Goal: Check status

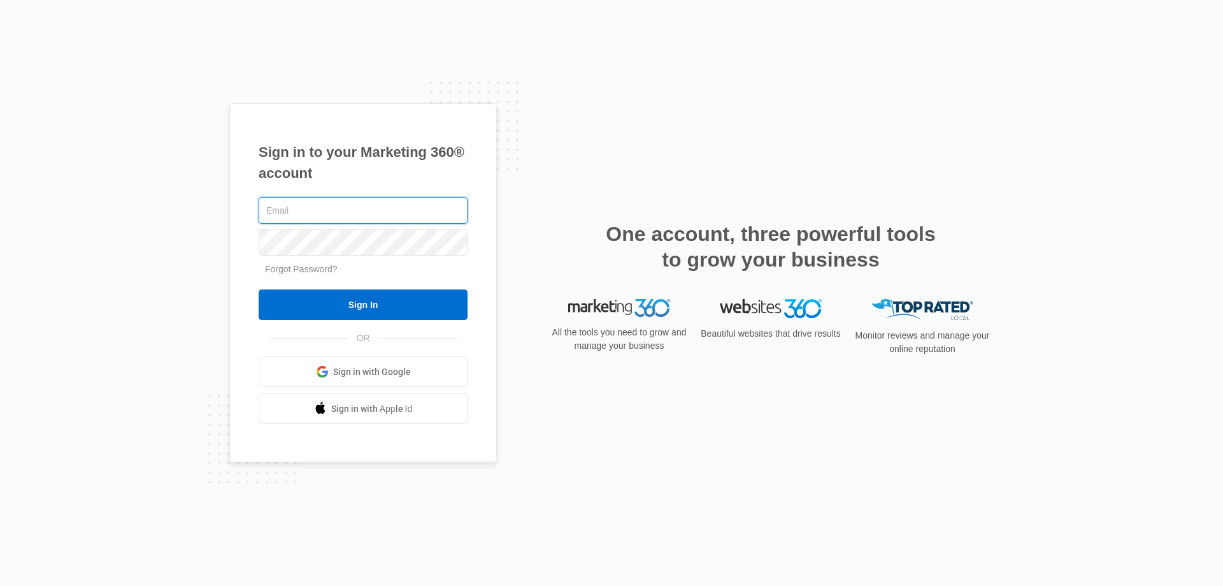
type input "[PERSON_NAME][EMAIL_ADDRESS][DOMAIN_NAME]"
click at [322, 285] on form "[PERSON_NAME][EMAIL_ADDRESS][DOMAIN_NAME] Forgot Password? Sign In" at bounding box center [363, 257] width 209 height 126
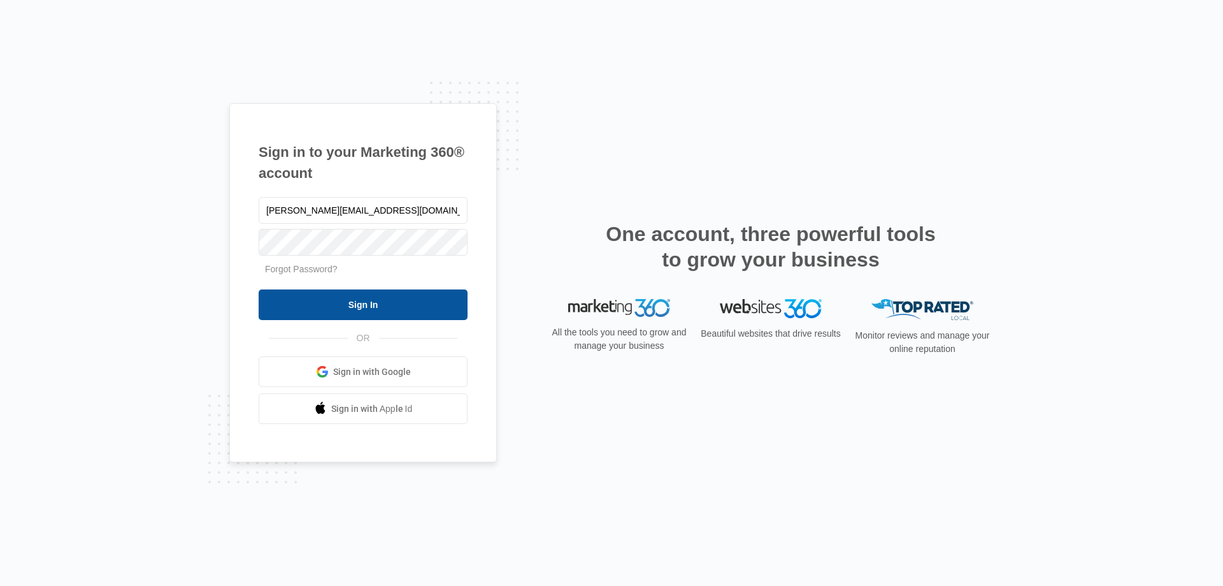
click at [327, 296] on input "Sign In" at bounding box center [363, 304] width 209 height 31
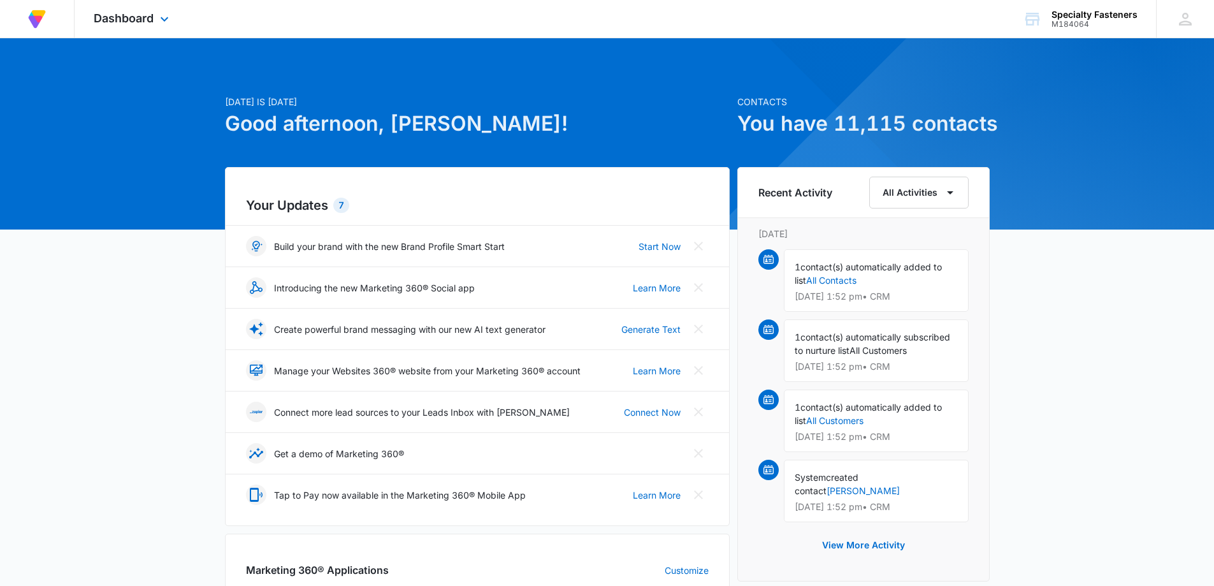
click at [147, 11] on div "Dashboard Apps Reputation Websites Forms CRM Email Social Shop Payments Content…" at bounding box center [133, 19] width 117 height 38
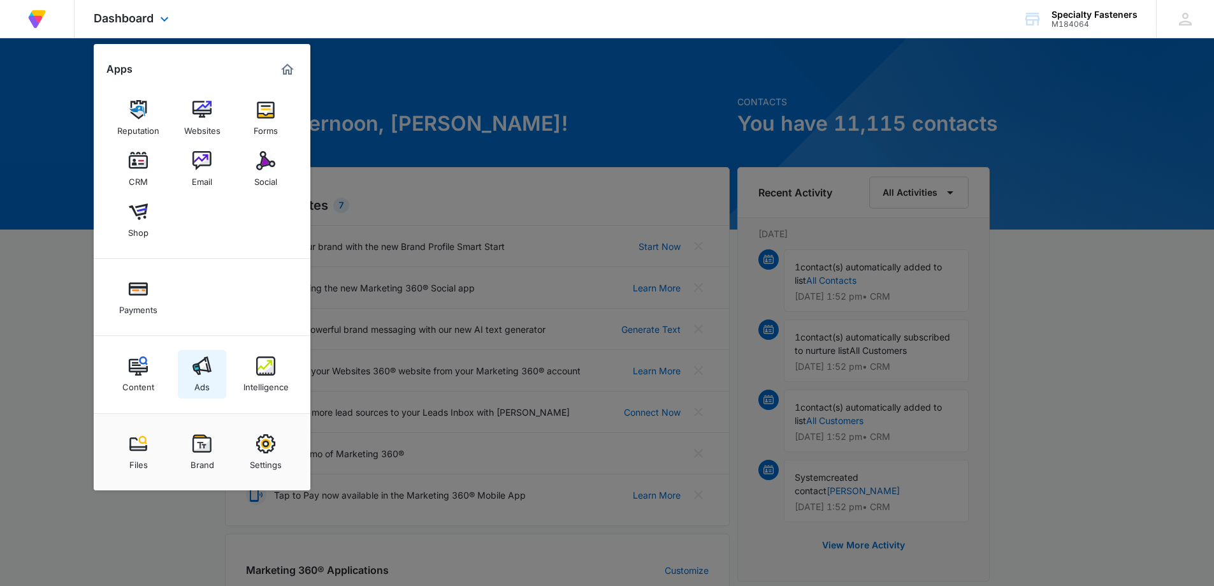
click at [205, 359] on img at bounding box center [201, 365] width 19 height 19
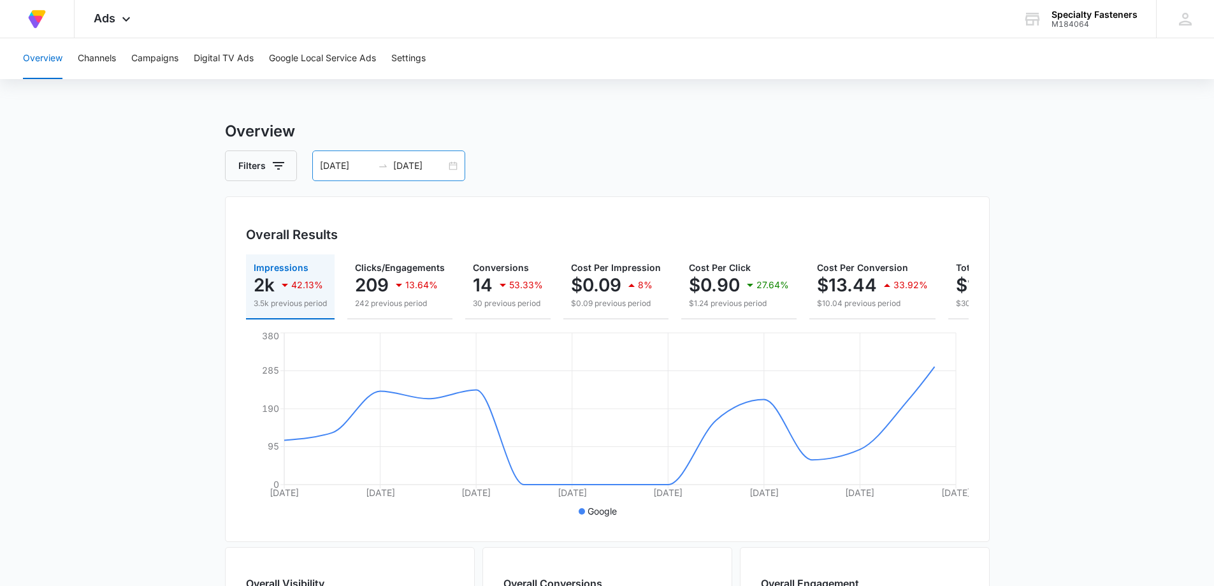
click at [456, 168] on div "08/22/2025 09/05/2025" at bounding box center [388, 165] width 153 height 31
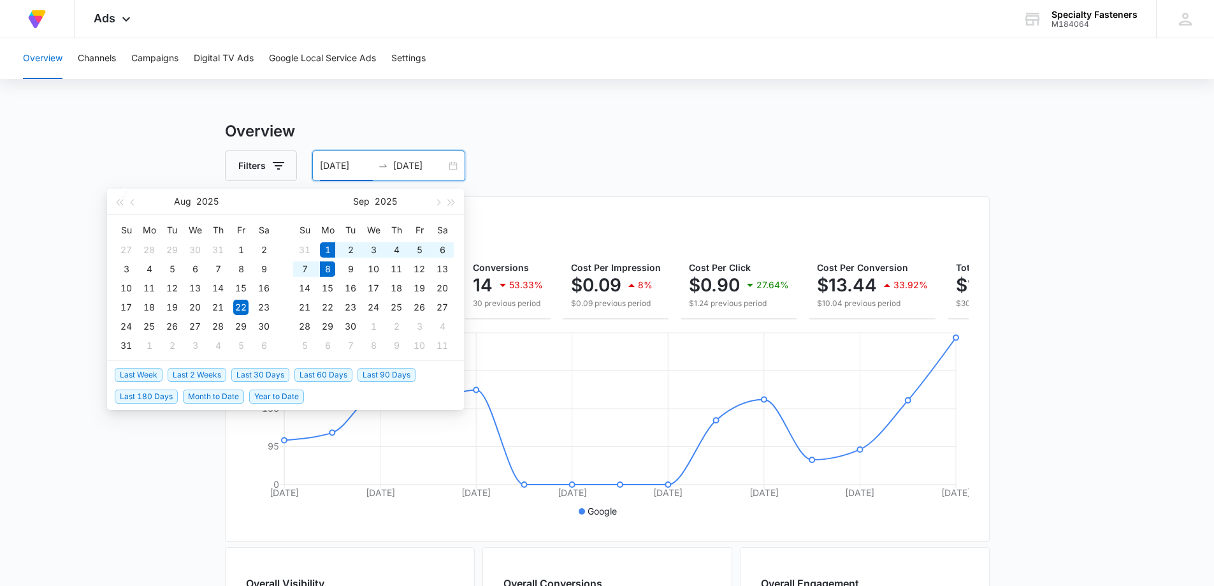
click at [147, 371] on span "Last Week" at bounding box center [139, 375] width 48 height 14
type input "09/01/2025"
type input "09/08/2025"
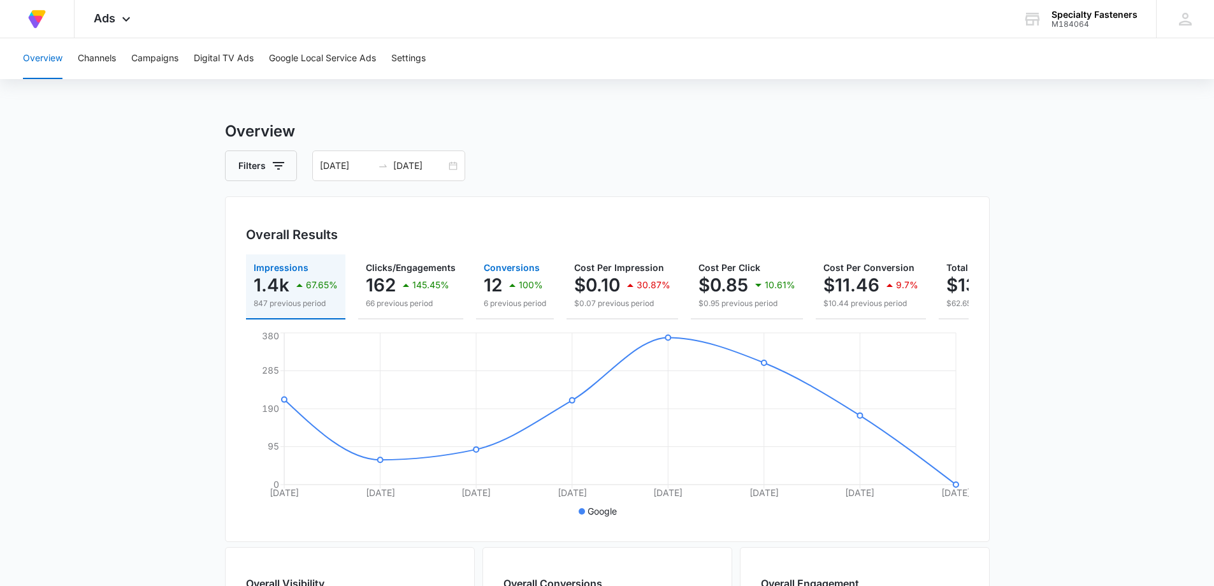
click at [499, 282] on p "12" at bounding box center [493, 285] width 18 height 20
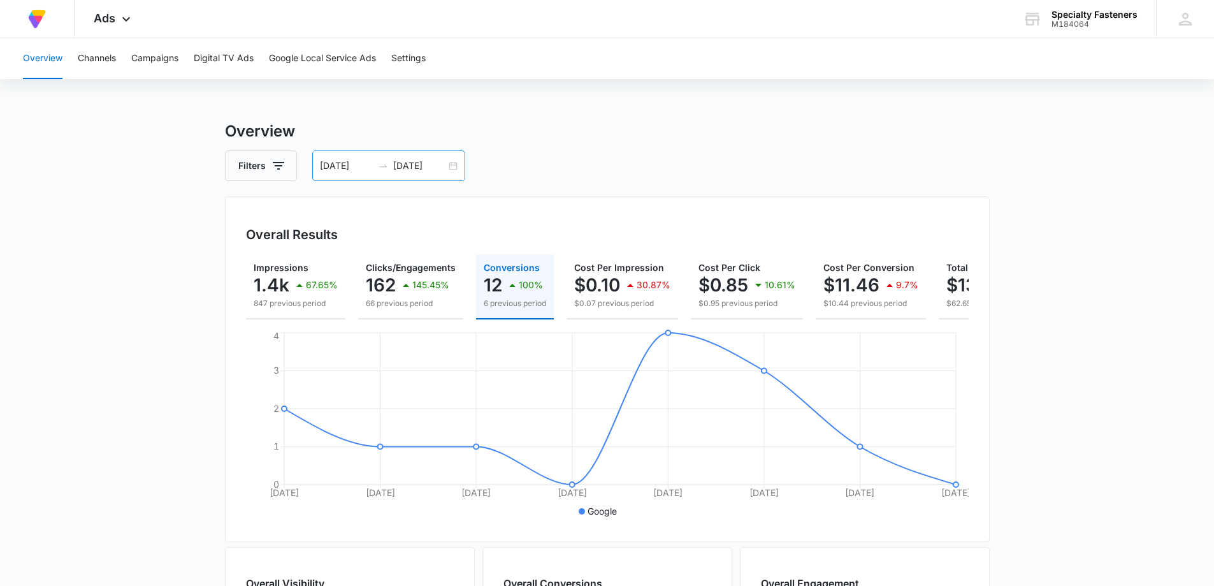
click at [455, 164] on div "09/01/2025 09/08/2025" at bounding box center [388, 165] width 153 height 31
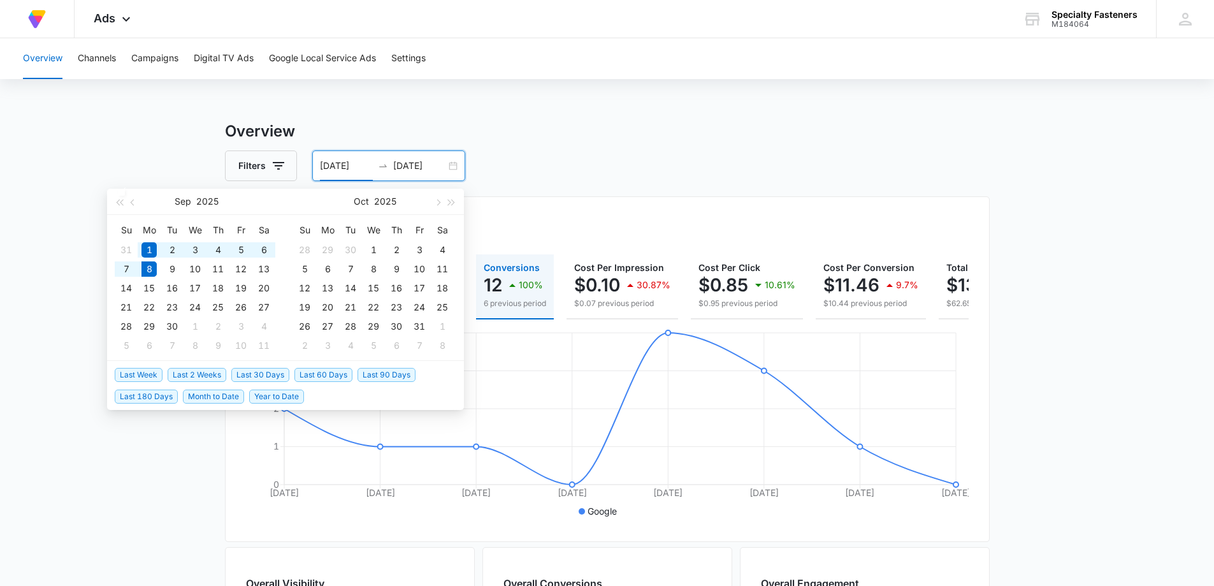
click at [208, 370] on span "Last 2 Weeks" at bounding box center [197, 375] width 59 height 14
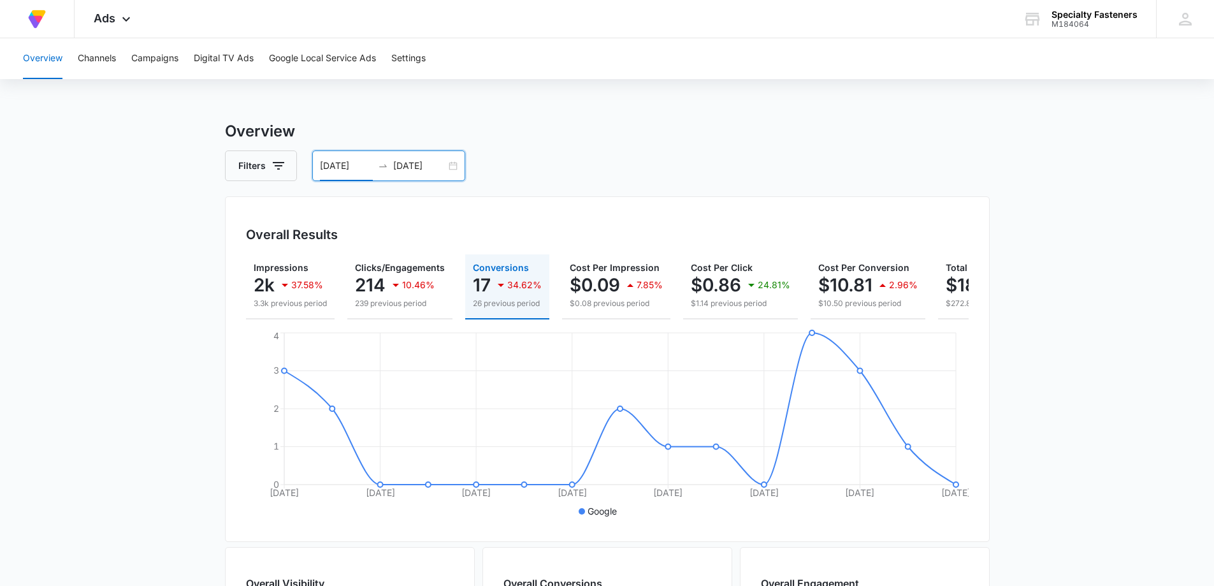
click at [451, 168] on div "08/25/2025 09/08/2025" at bounding box center [388, 165] width 153 height 31
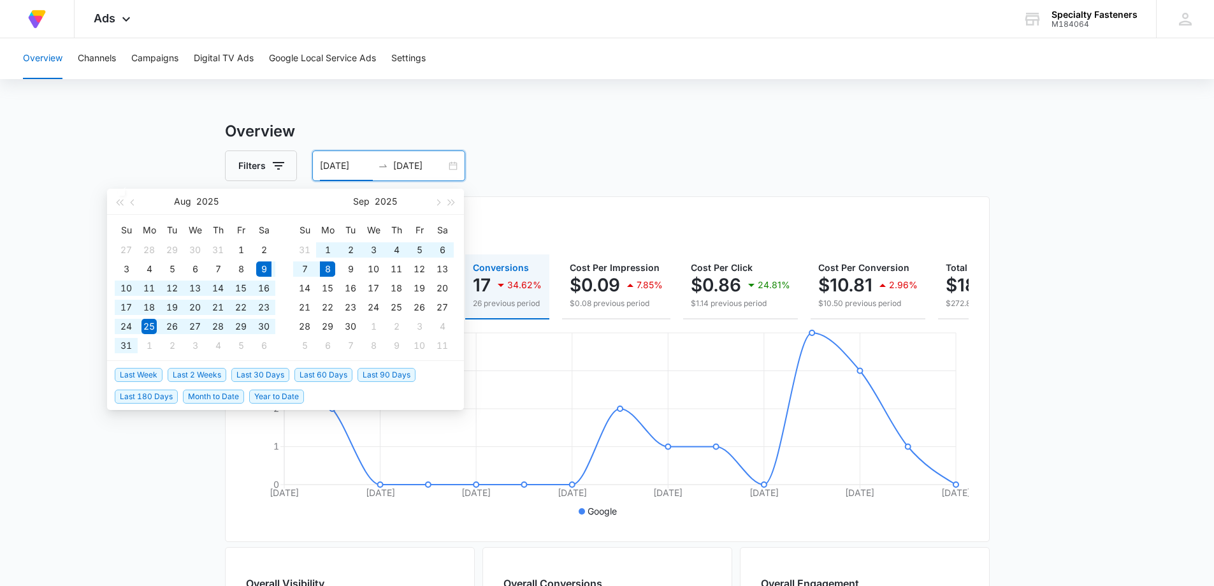
click at [267, 373] on span "Last 30 Days" at bounding box center [260, 375] width 58 height 14
type input "08/09/2025"
